Goal: Find specific page/section: Find specific page/section

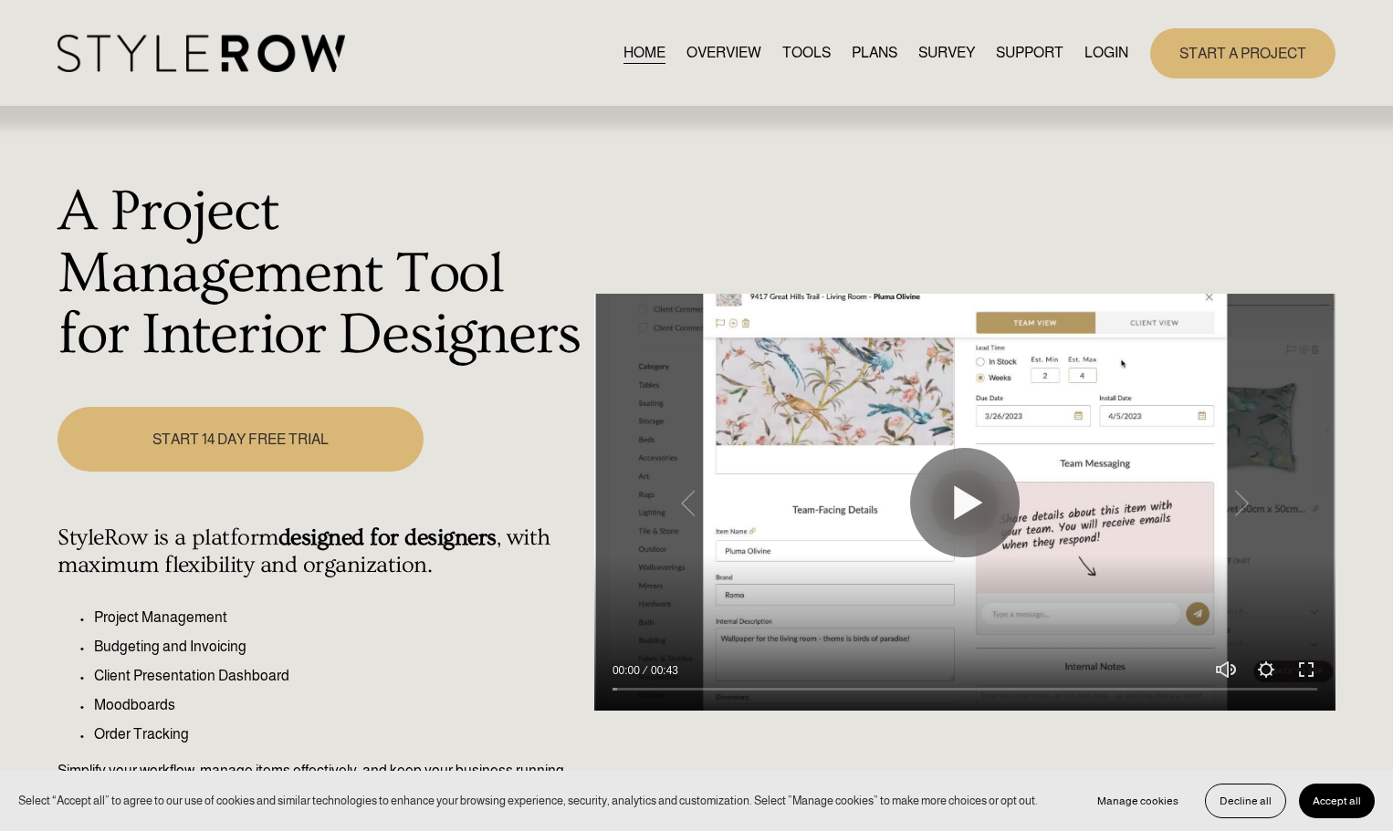
click at [1096, 48] on link "LOGIN" at bounding box center [1106, 53] width 44 height 25
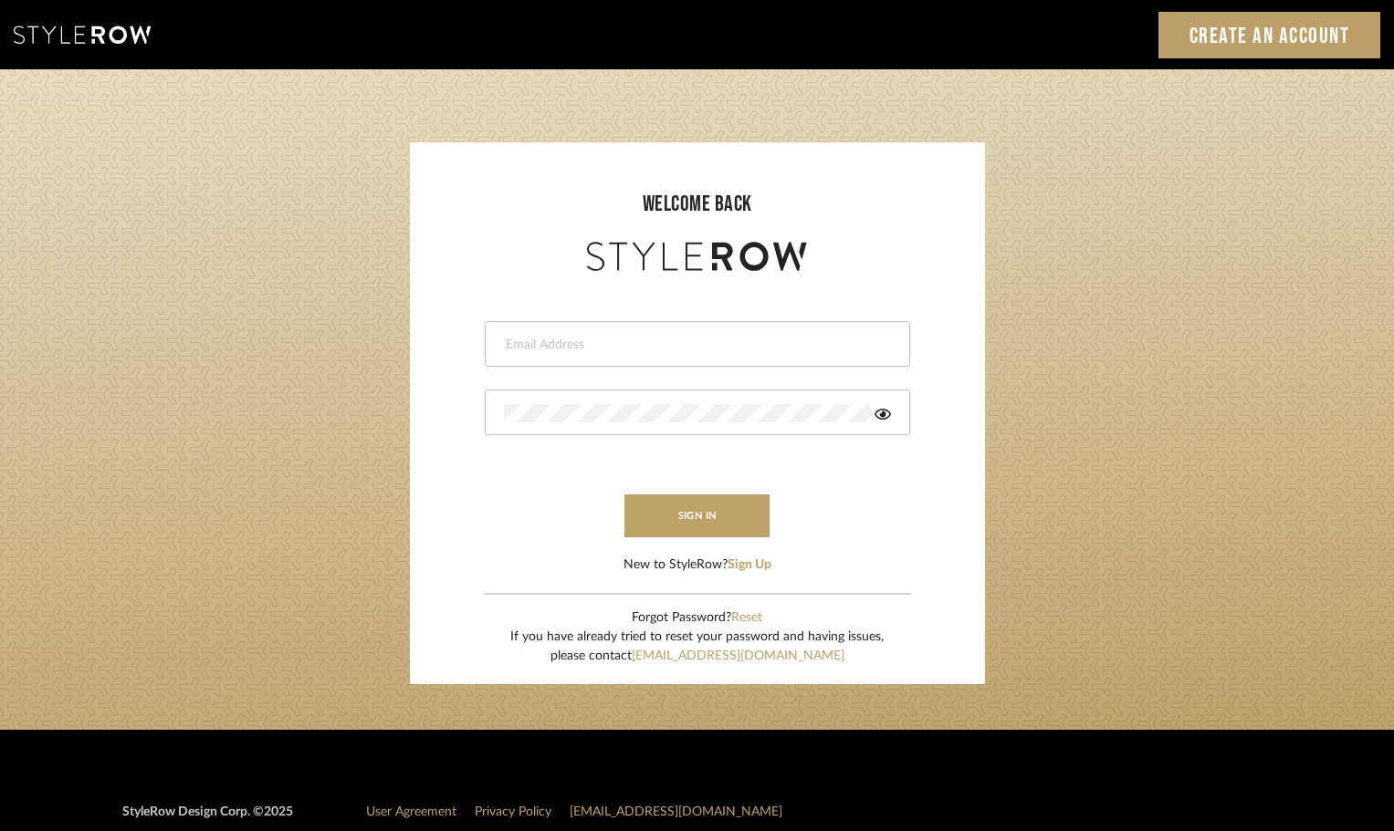
click at [595, 341] on input "email" at bounding box center [695, 345] width 382 height 18
type input "[DOMAIN_NAME][EMAIL_ADDRESS][DOMAIN_NAME]"
click at [725, 507] on button "sign in" at bounding box center [697, 516] width 146 height 43
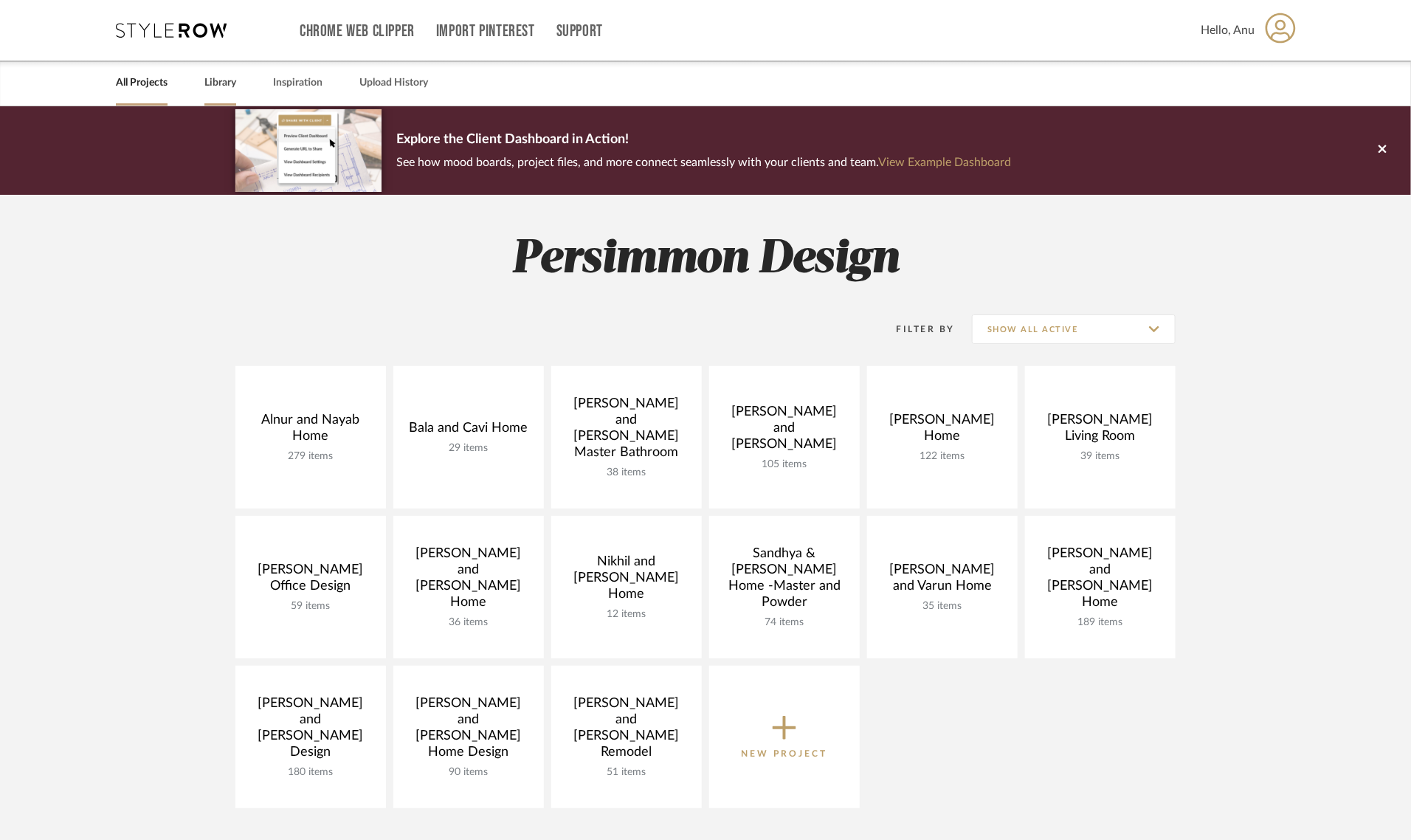
click at [230, 81] on link "Library" at bounding box center [220, 82] width 32 height 20
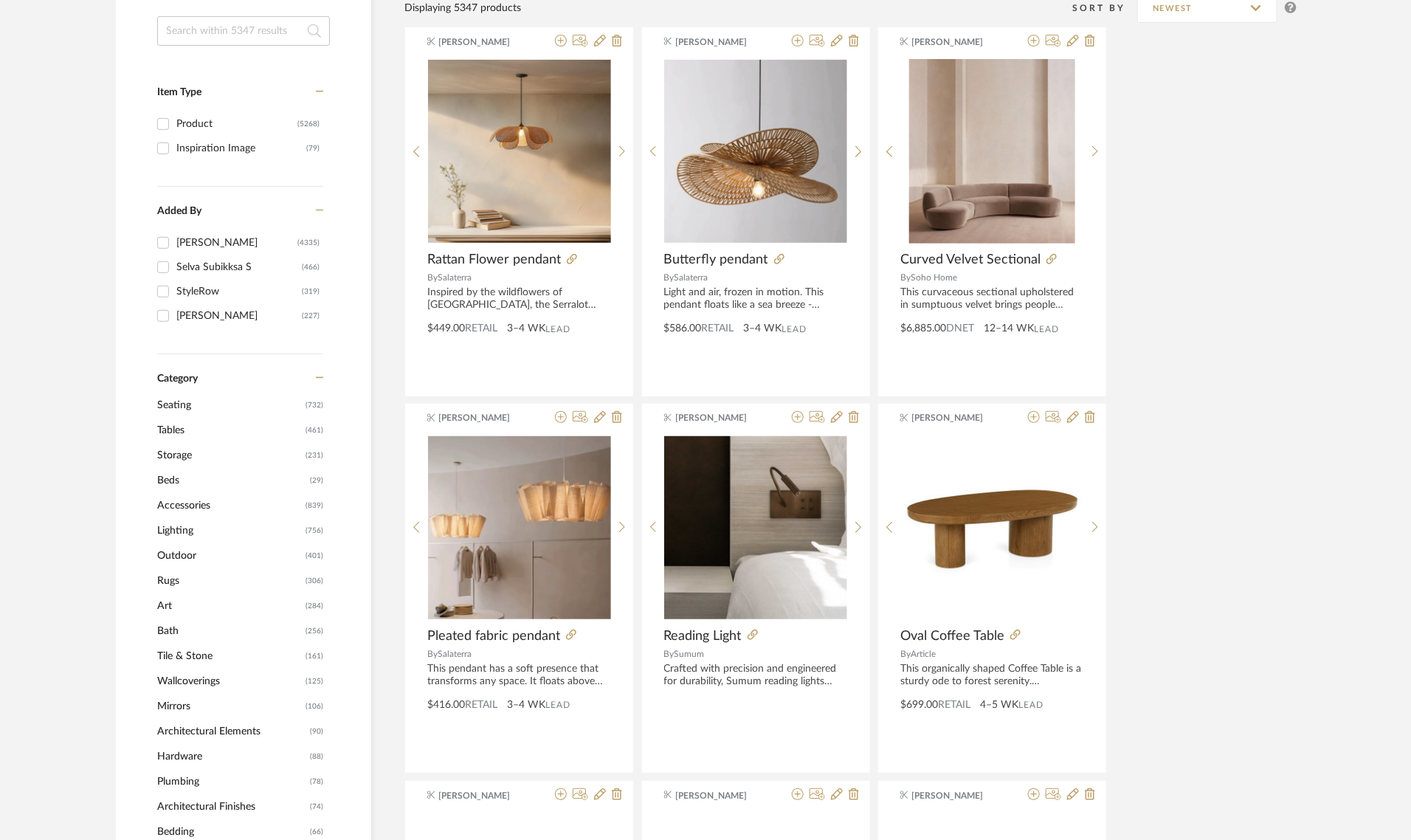
scroll to position [276, 0]
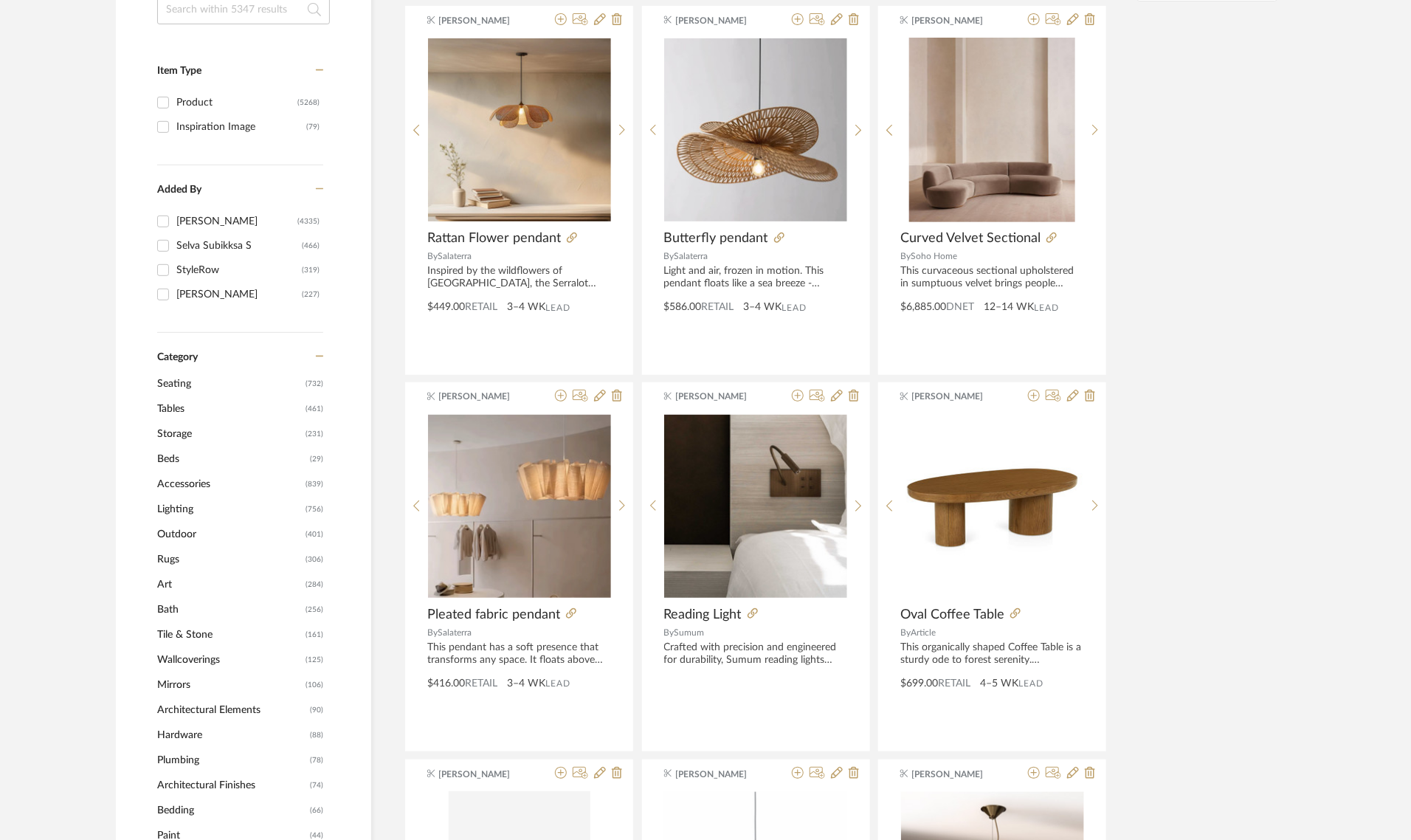
click at [165, 382] on span "Seating" at bounding box center [229, 383] width 145 height 25
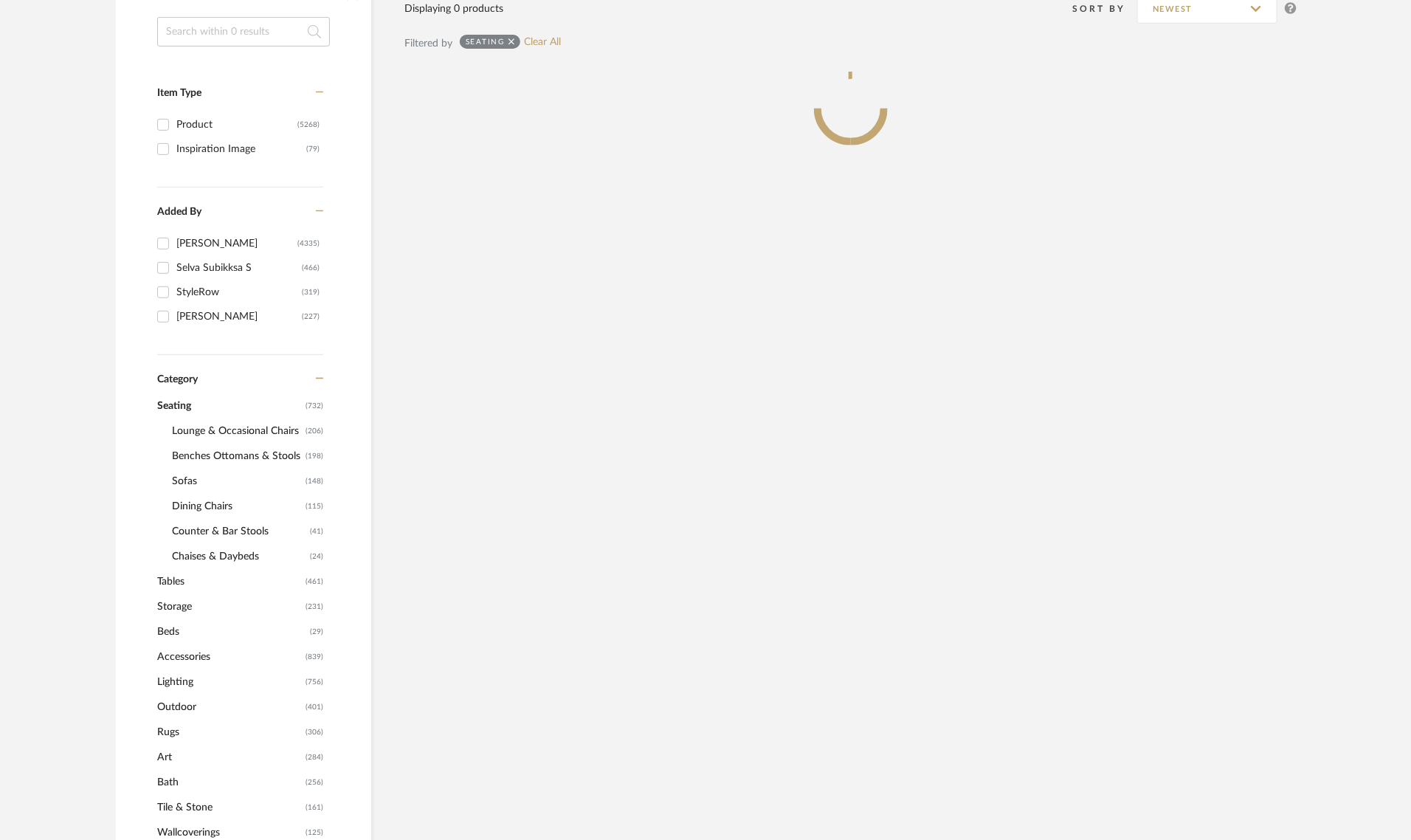
scroll to position [299, 0]
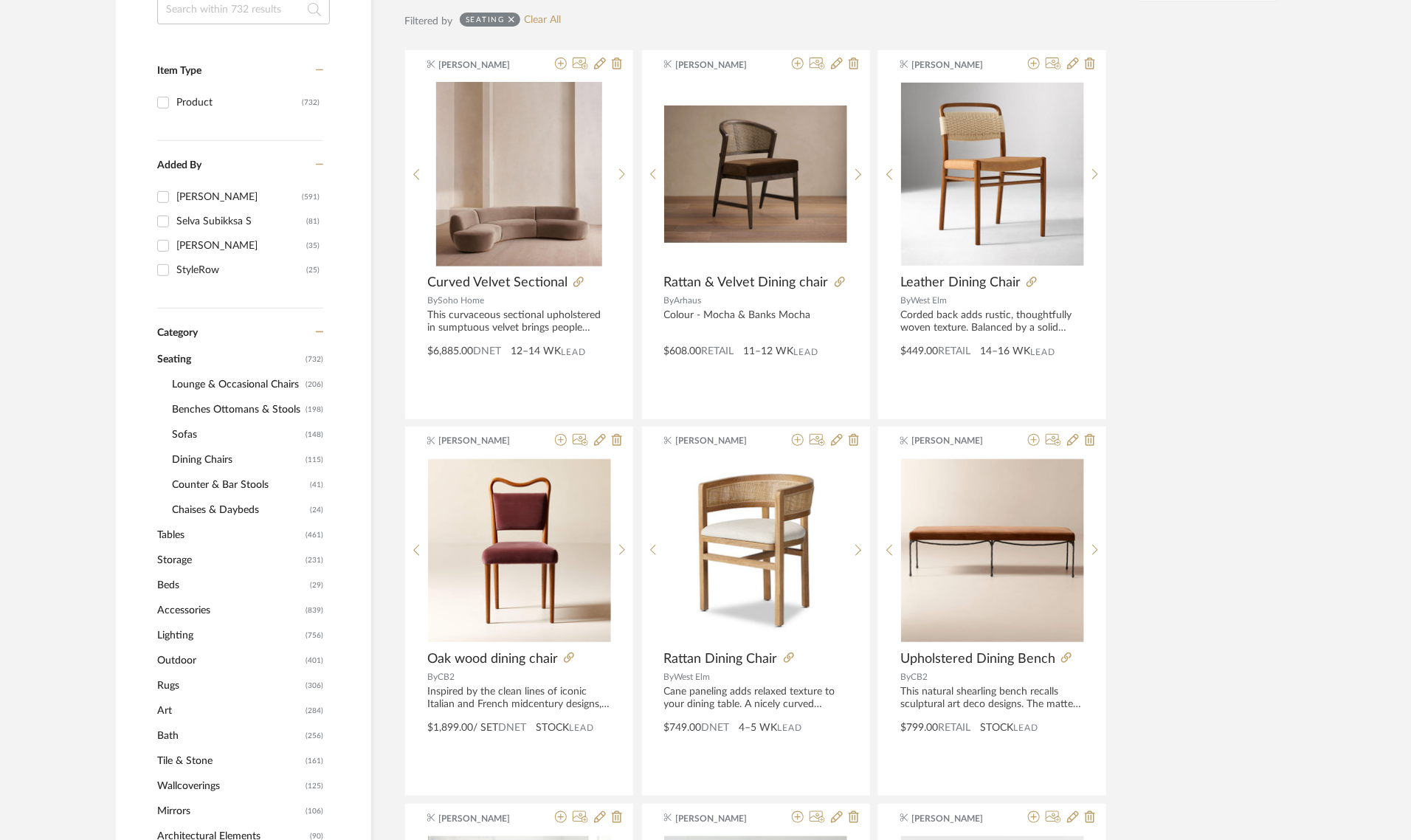
click at [240, 385] on span "Lounge & Occasional Chairs" at bounding box center [237, 384] width 130 height 25
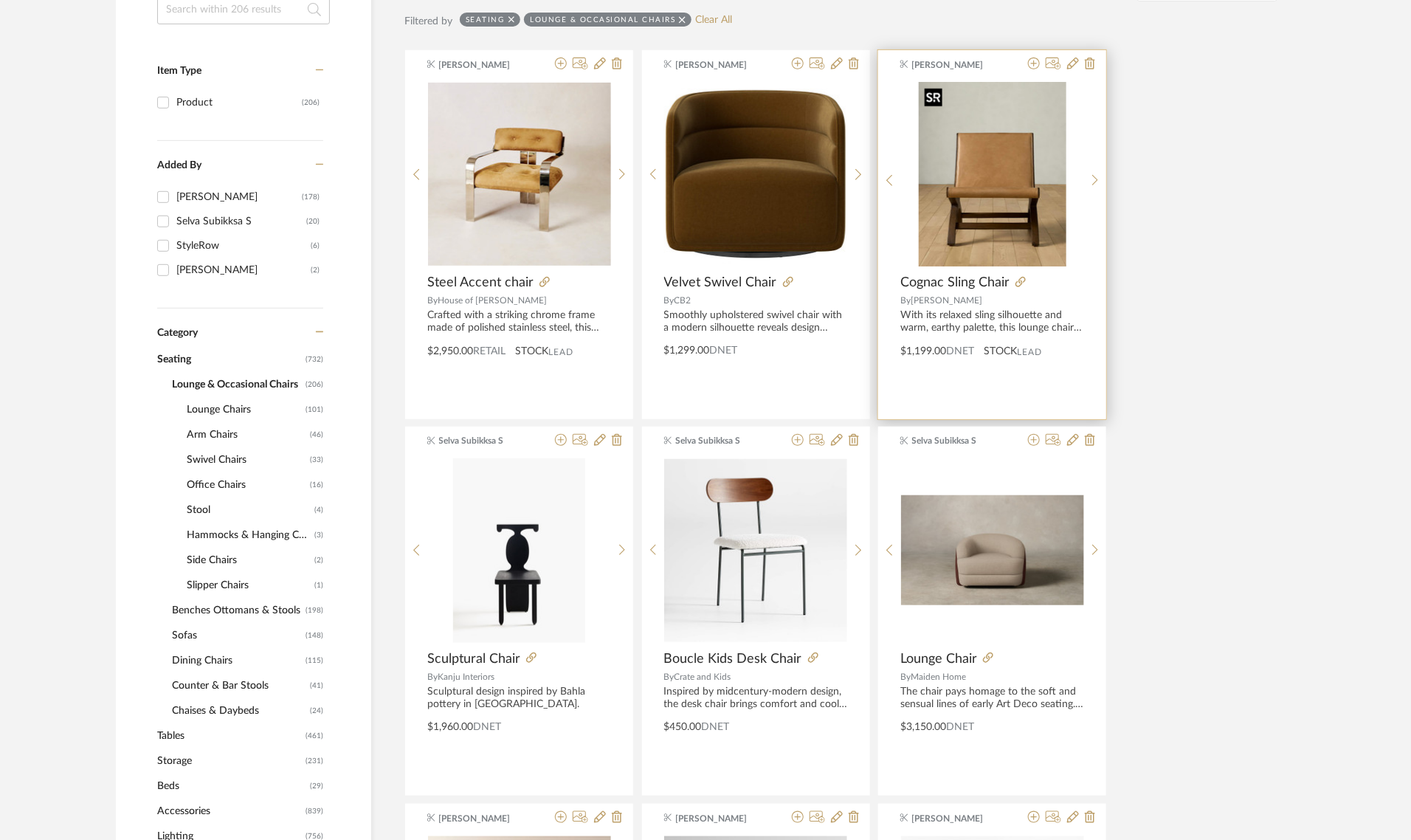
click at [997, 217] on img "0" at bounding box center [992, 174] width 148 height 184
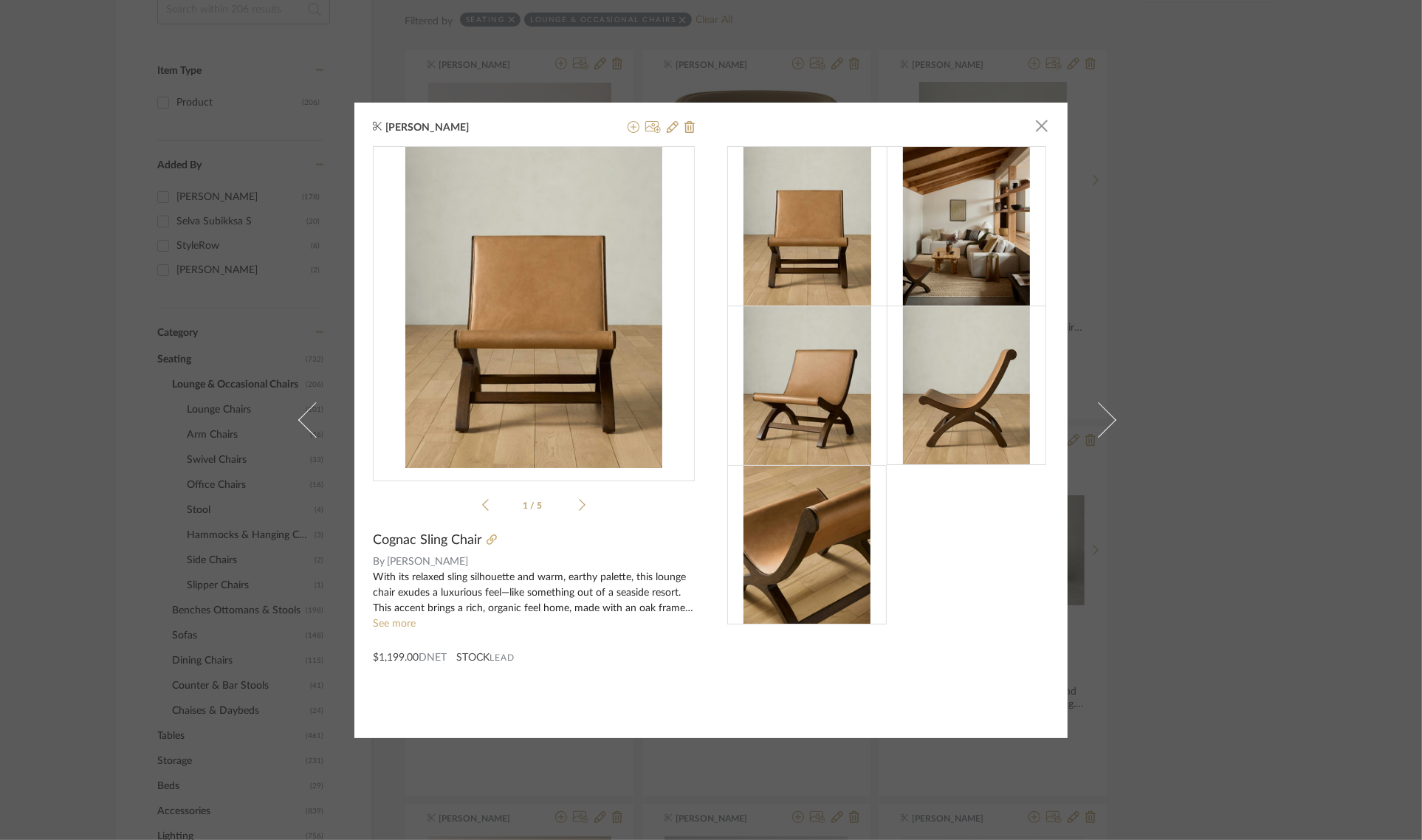
click at [1223, 135] on div "Anu Kurup × 1 / 5 Cognac Sling Chair By Joon Loloi With its relaxed sling silho…" at bounding box center [711, 420] width 1422 height 840
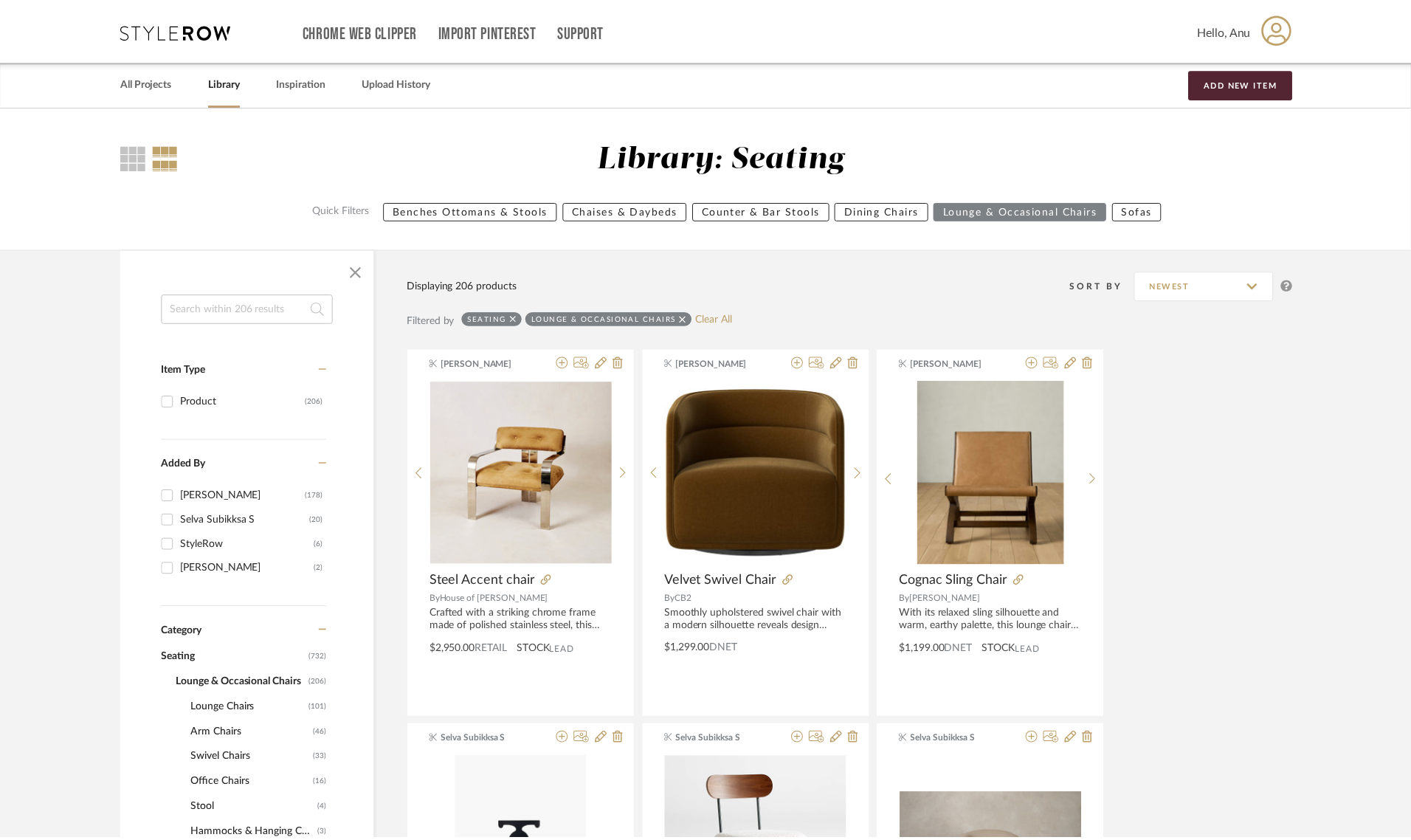
scroll to position [299, 0]
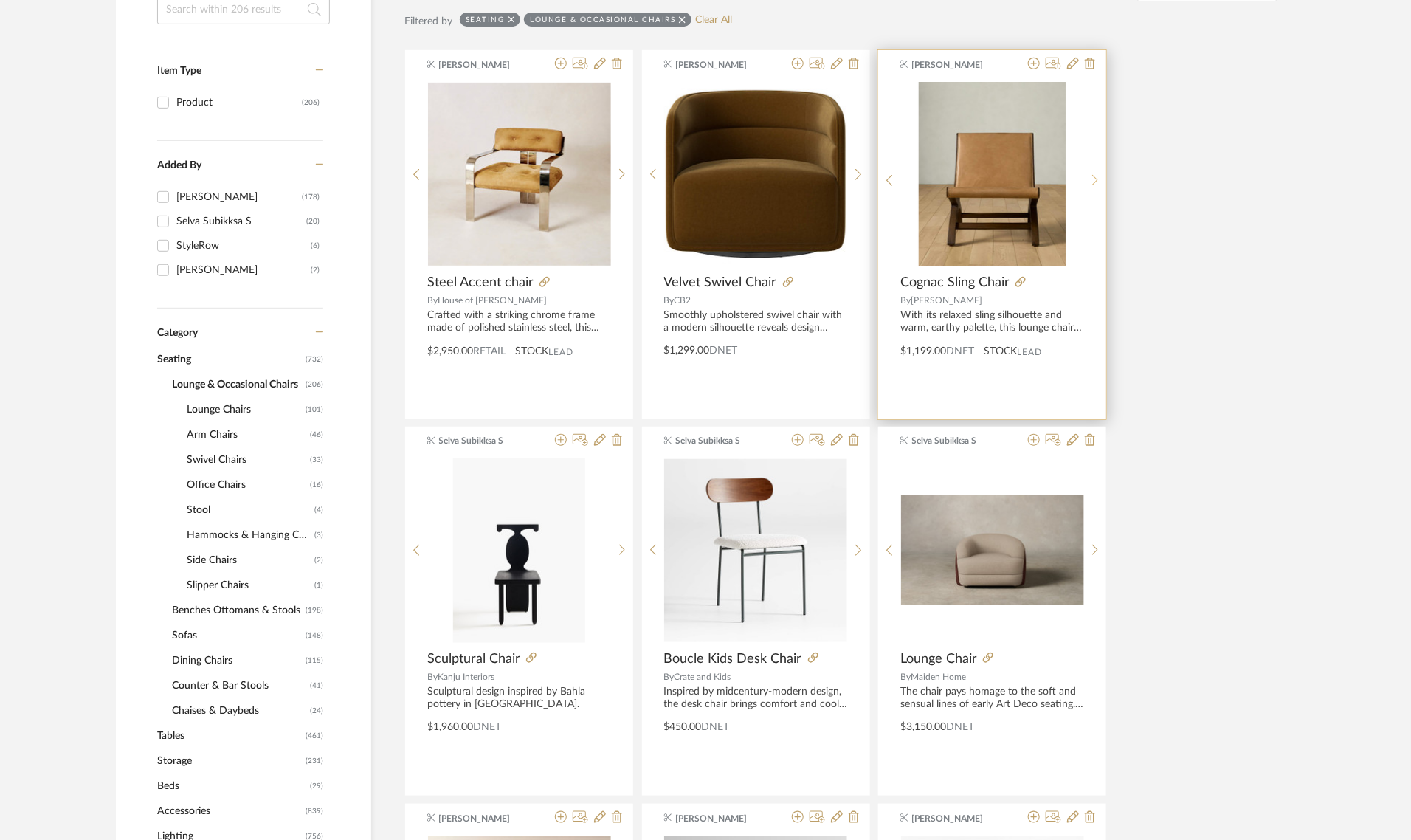
click at [1094, 175] on icon at bounding box center [1096, 180] width 6 height 13
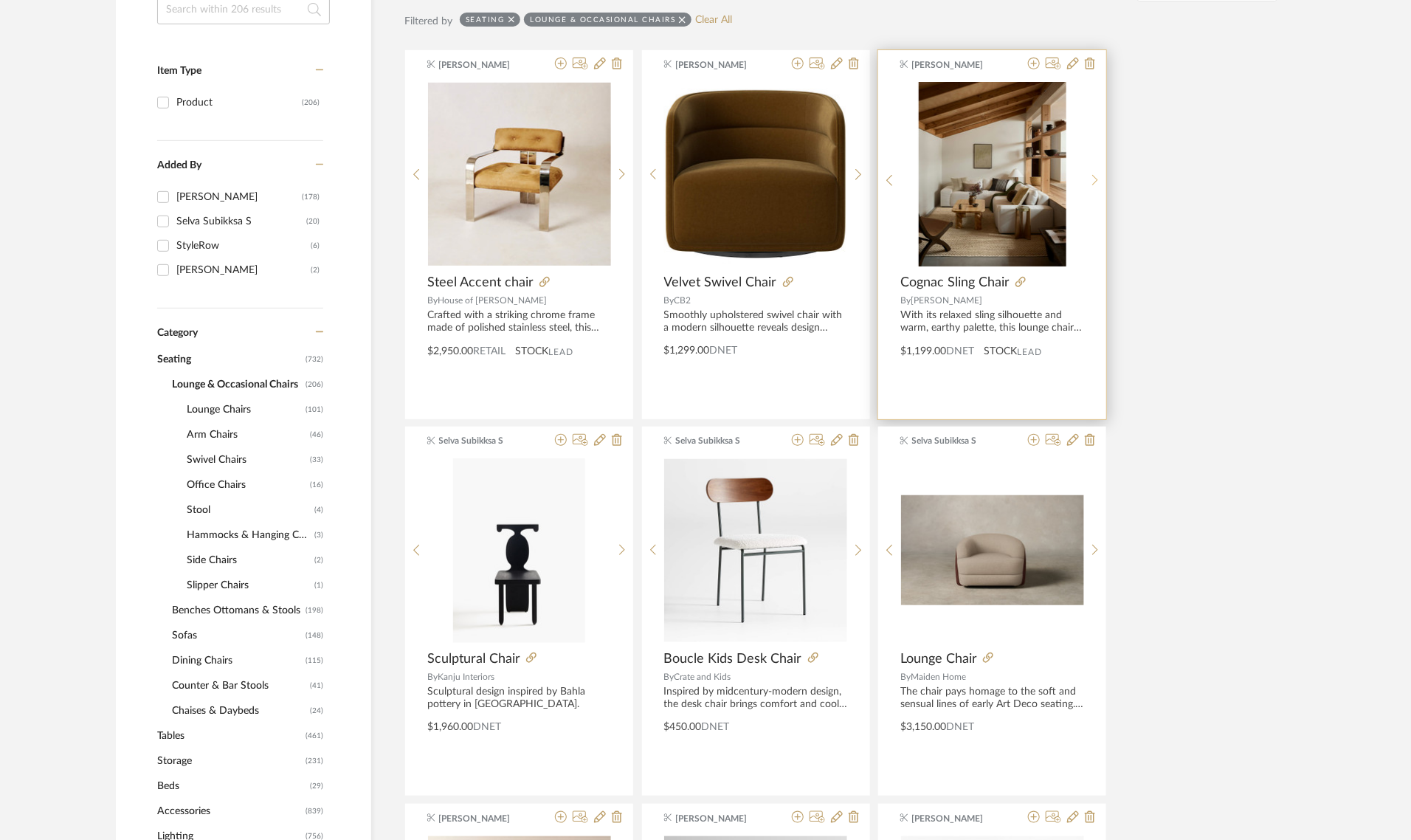
click at [1094, 175] on icon at bounding box center [1096, 180] width 6 height 13
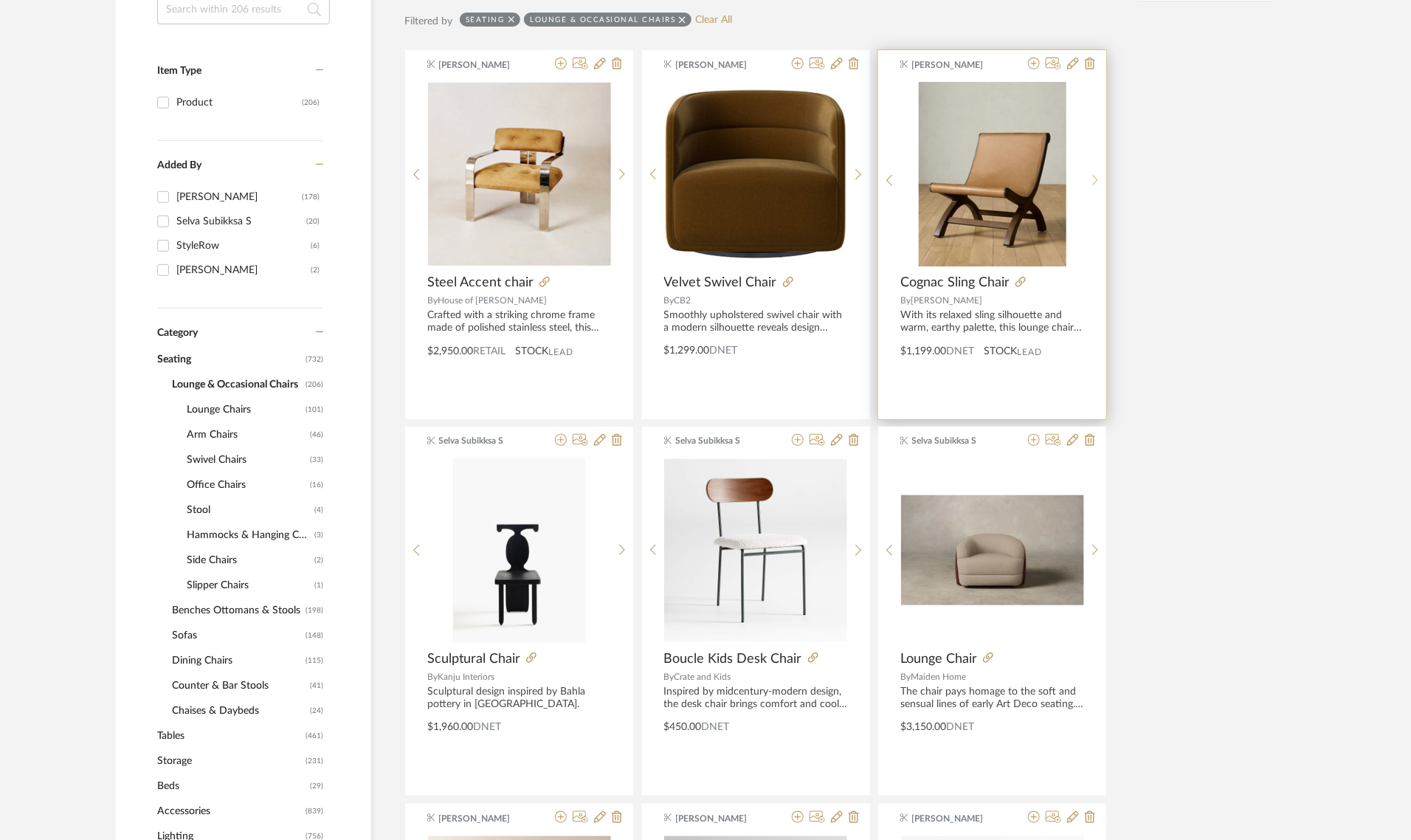
click at [1094, 175] on icon at bounding box center [1096, 180] width 6 height 13
